Goal: Task Accomplishment & Management: Use online tool/utility

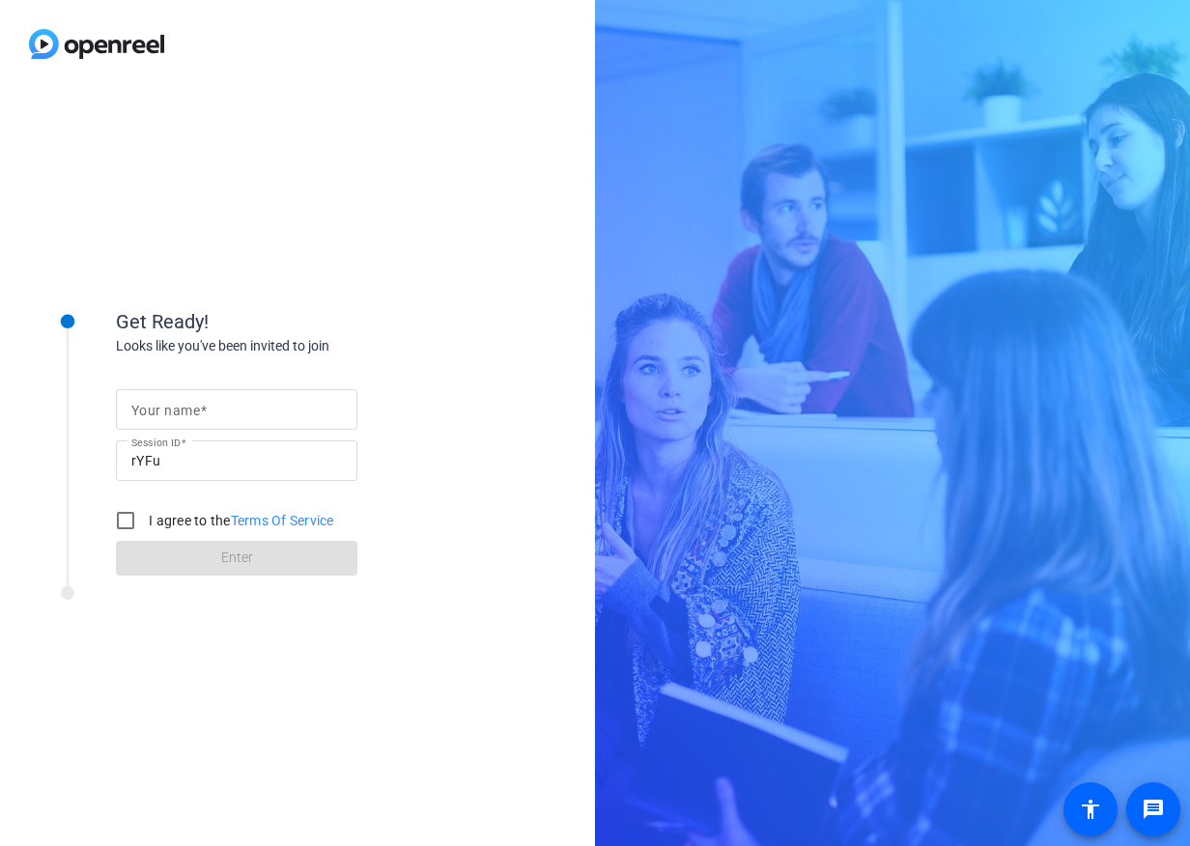
click at [191, 430] on div at bounding box center [236, 440] width 241 height 21
click at [217, 413] on input "Your name" at bounding box center [236, 409] width 211 height 23
type input "[PERSON_NAME]"
drag, startPoint x: 123, startPoint y: 520, endPoint x: 186, endPoint y: 545, distance: 68.2
click at [125, 520] on input "I agree to the Terms Of Service" at bounding box center [125, 520] width 39 height 39
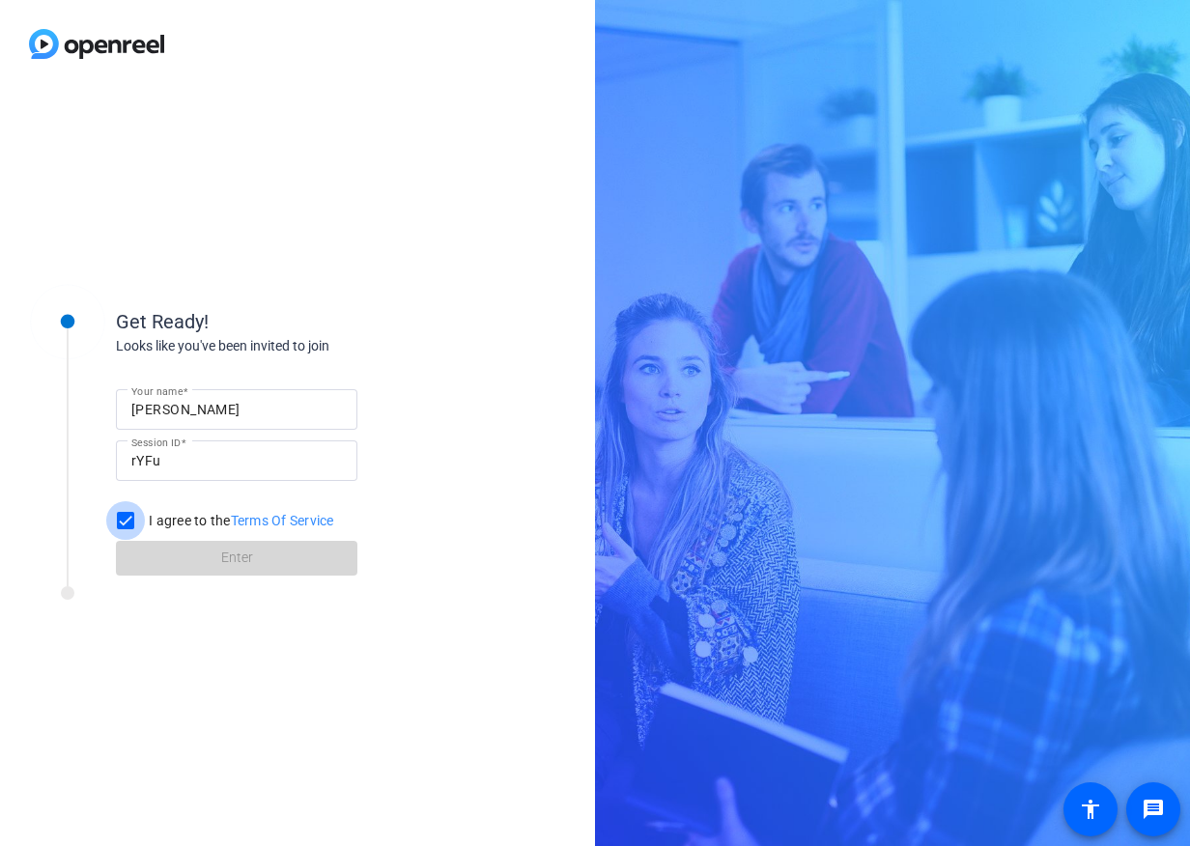
checkbox input "true"
click at [285, 552] on span at bounding box center [236, 558] width 241 height 46
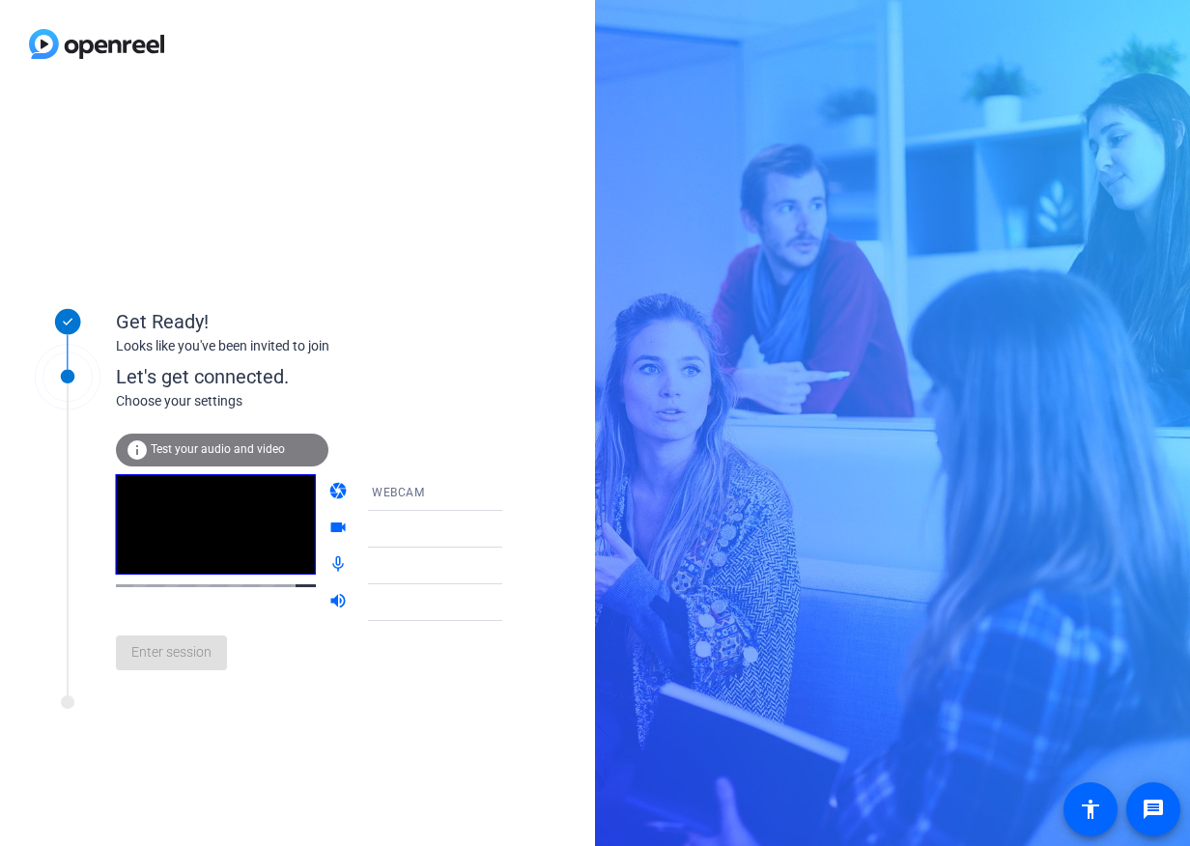
click at [179, 449] on span "Test your audio and video" at bounding box center [218, 449] width 134 height 14
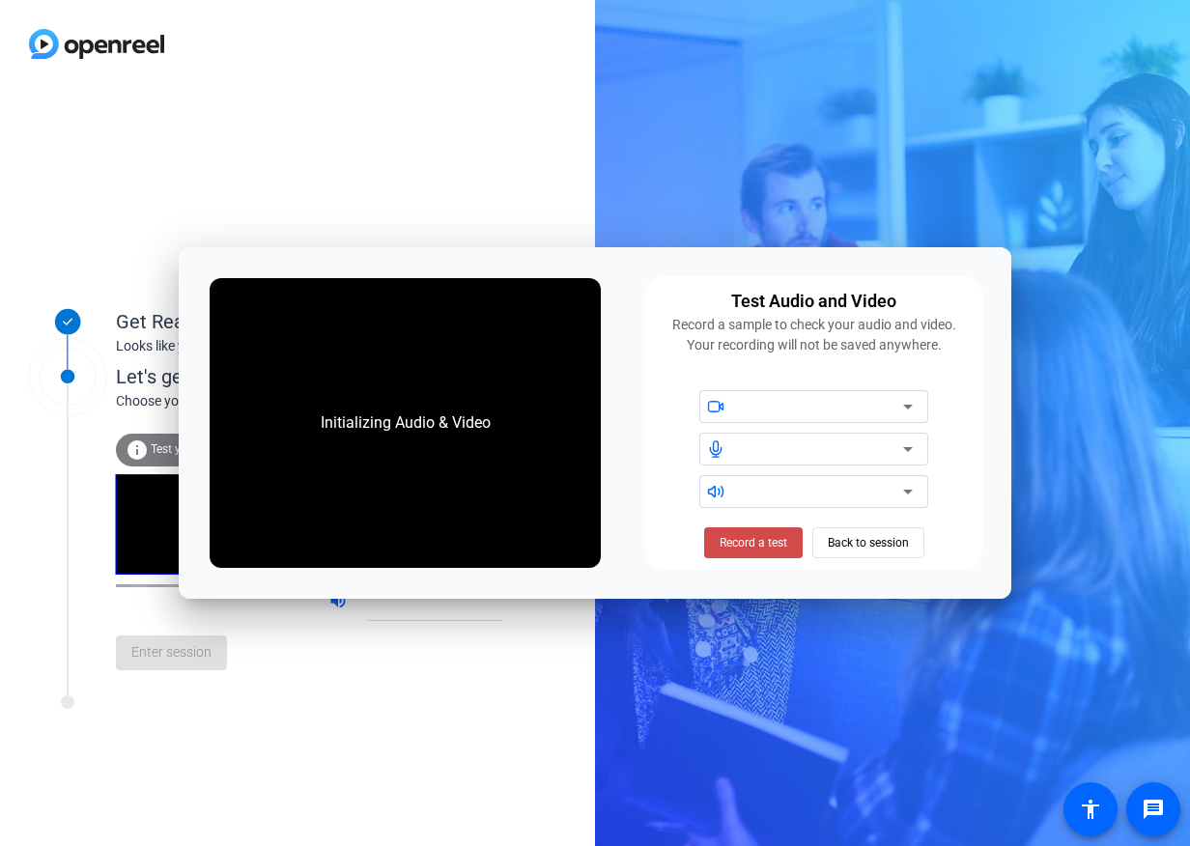
click at [768, 533] on span at bounding box center [753, 543] width 98 height 46
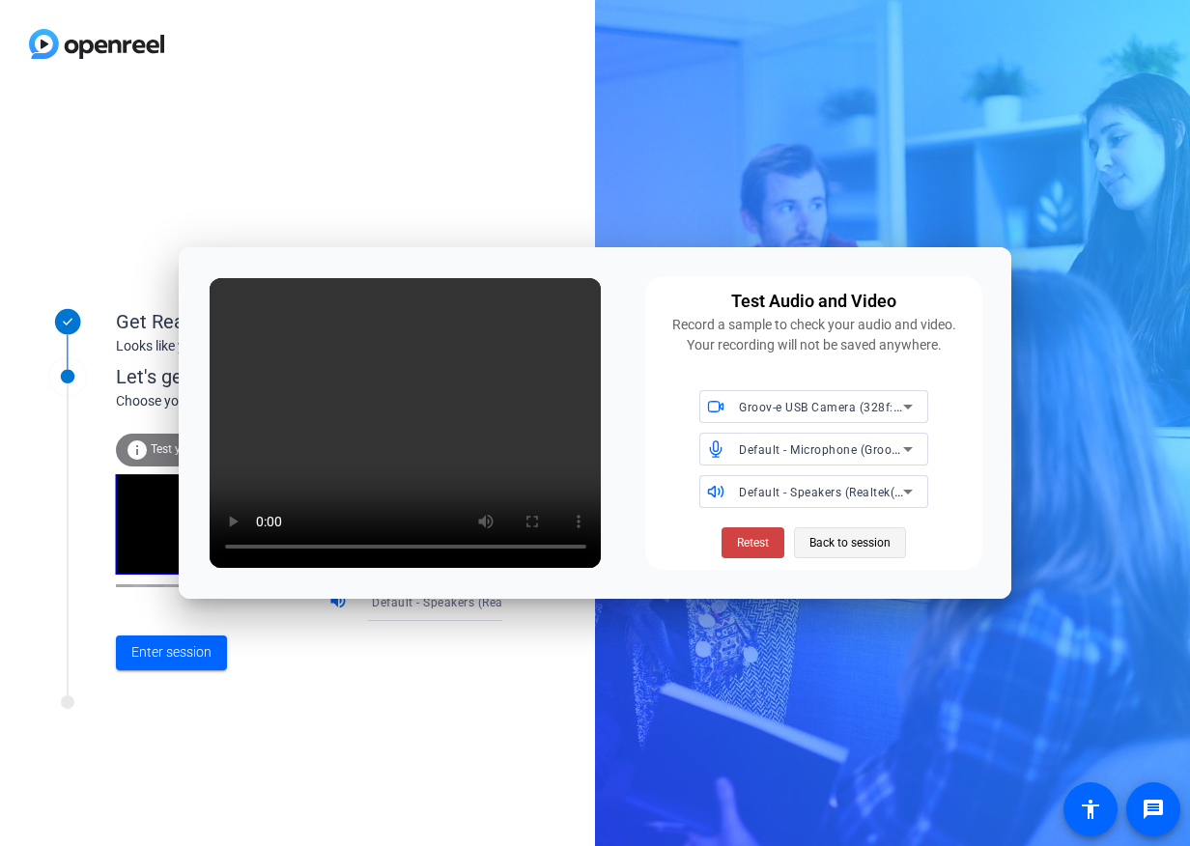
click at [832, 545] on span "Back to session" at bounding box center [849, 542] width 81 height 37
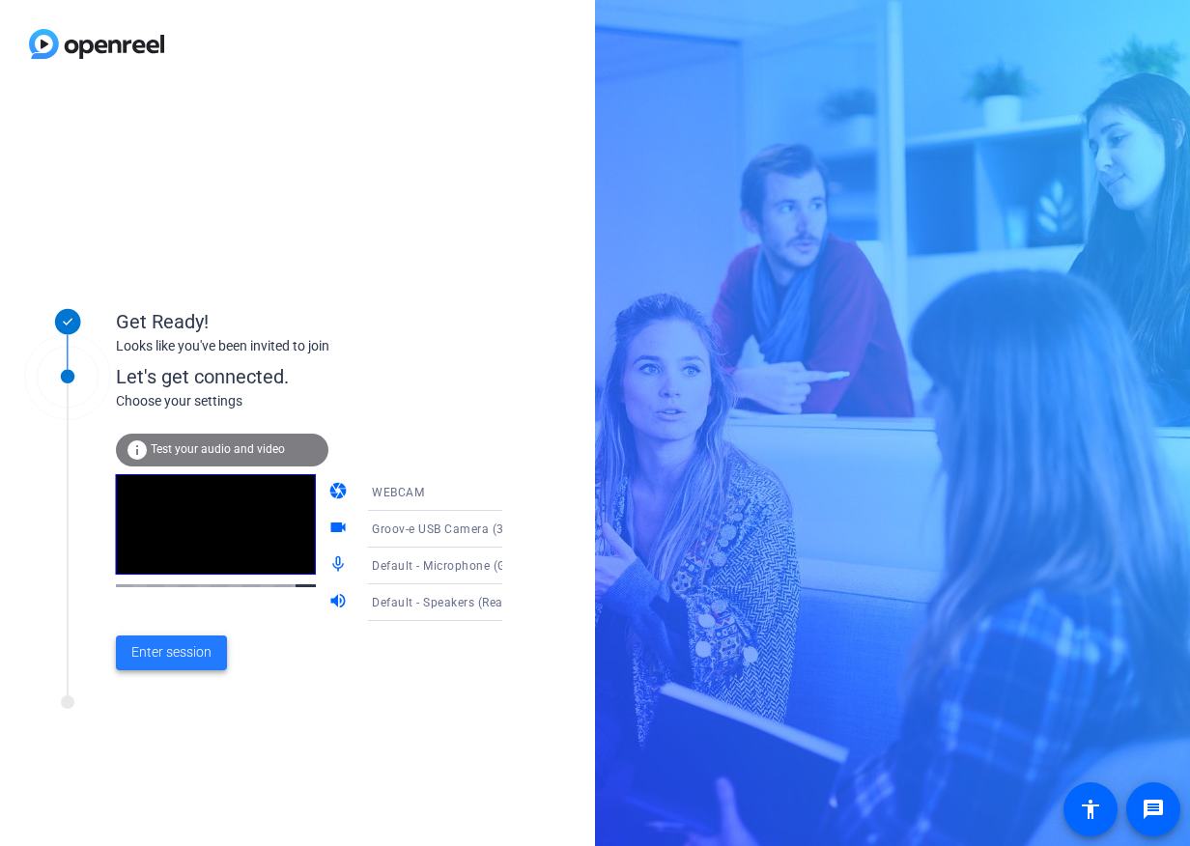
click at [165, 662] on span "Enter session" at bounding box center [171, 652] width 80 height 20
